Goal: Information Seeking & Learning: Learn about a topic

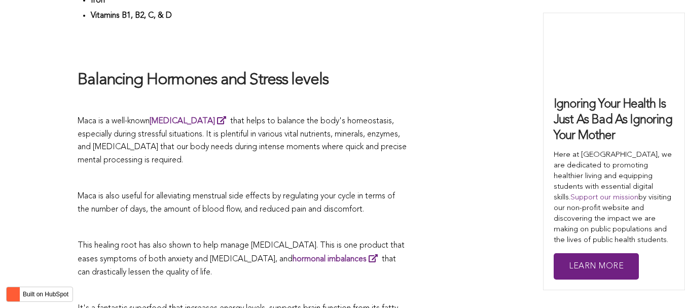
scroll to position [2637, 0]
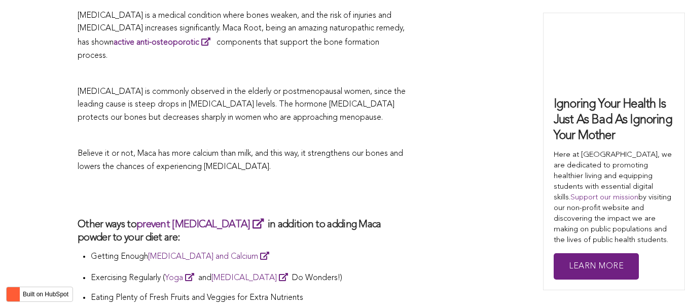
click at [377, 183] on h2 at bounding box center [242, 194] width 329 height 23
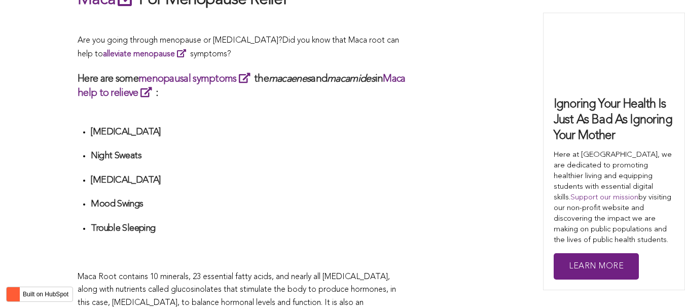
click at [384, 154] on ul "[MEDICAL_DATA] Night Sweats [MEDICAL_DATA] Mood Swings Trouble Sleeping" at bounding box center [249, 192] width 316 height 132
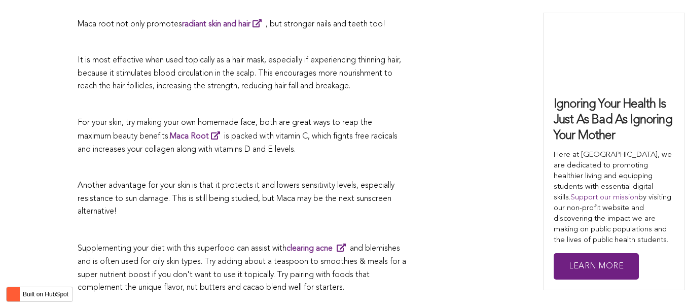
scroll to position [3603, 0]
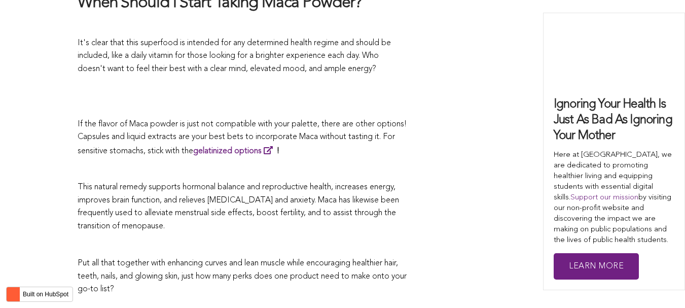
click at [398, 181] on p "This natural remedy supports hormonal balance and reproductive health, increase…" at bounding box center [242, 207] width 329 height 52
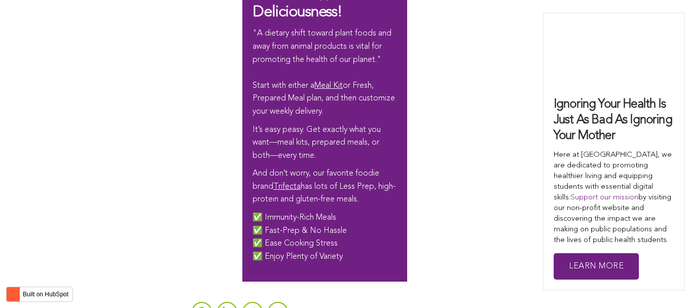
scroll to position [2501, 0]
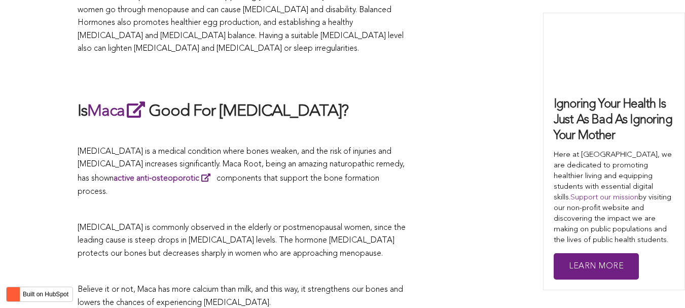
click at [187, 154] on p "[MEDICAL_DATA] is a medical condition where bones weaken, and the risk of injur…" at bounding box center [242, 171] width 329 height 53
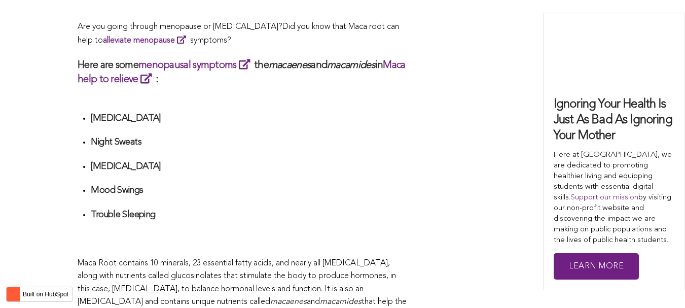
scroll to position [2487, 0]
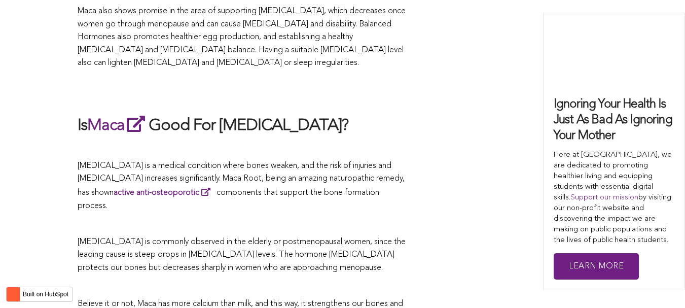
click at [351, 160] on p "[MEDICAL_DATA] is a medical condition where bones weaken, and the risk of injur…" at bounding box center [242, 186] width 329 height 53
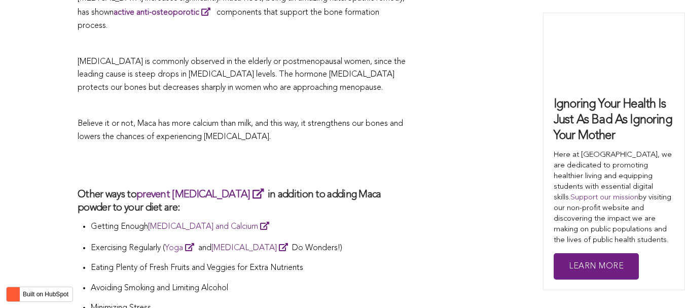
scroll to position [1716, 0]
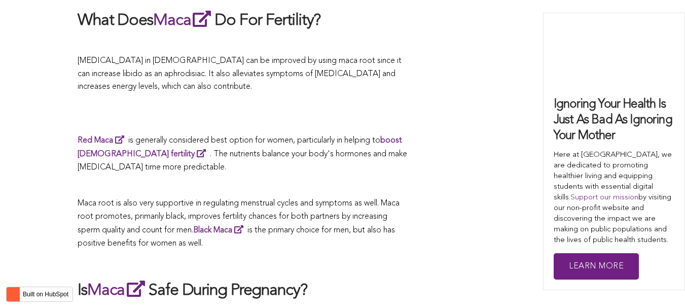
click at [365, 154] on p "Red Maca is generally considered best option for women, particularly in helping…" at bounding box center [242, 153] width 329 height 41
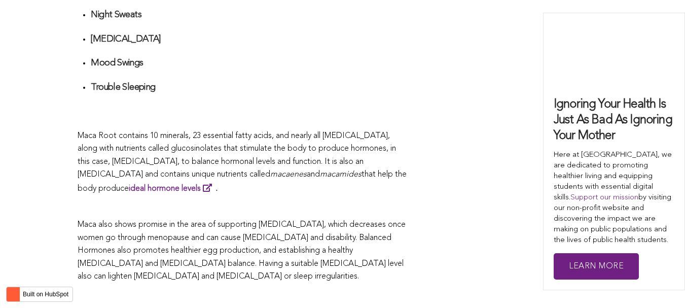
scroll to position [3324, 0]
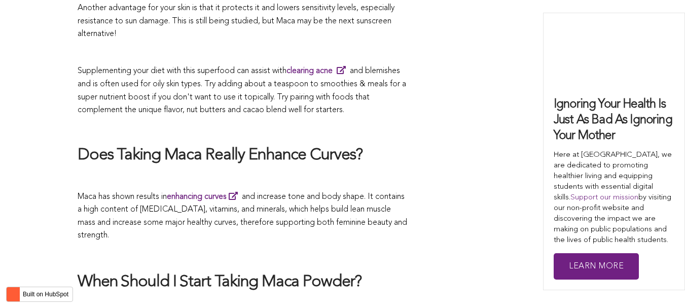
click at [352, 193] on span "Maca has shown results in enhancing curves and increase tone and body shape. It…" at bounding box center [242, 216] width 329 height 47
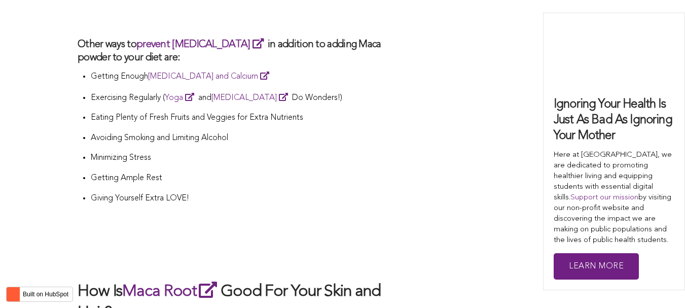
scroll to position [2767, 0]
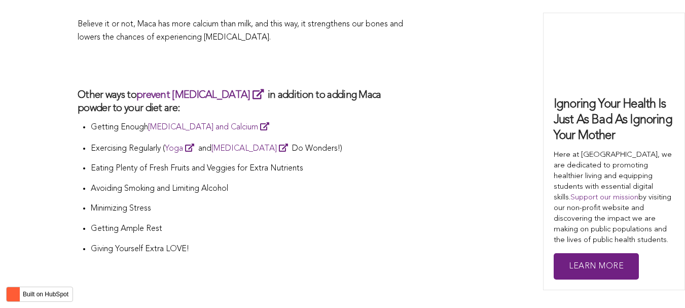
click at [346, 162] on p "Eating Plenty of Fresh Fruits and Veggies for Extra Nutrients" at bounding box center [249, 168] width 316 height 13
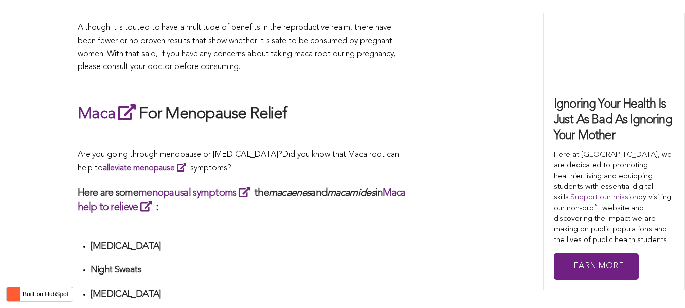
click at [372, 154] on p "Are you going through menopause or [MEDICAL_DATA]? Did you know that Maca root …" at bounding box center [242, 162] width 329 height 27
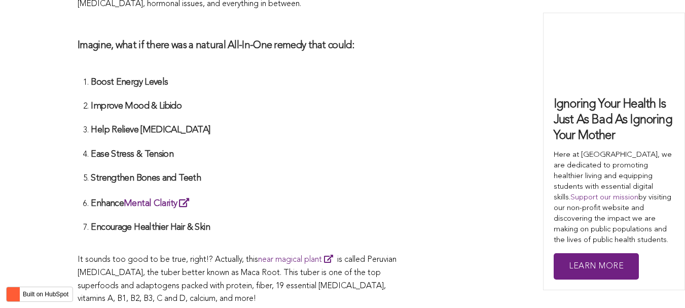
scroll to position [2907, 0]
